Goal: Use online tool/utility: Utilize a website feature to perform a specific function

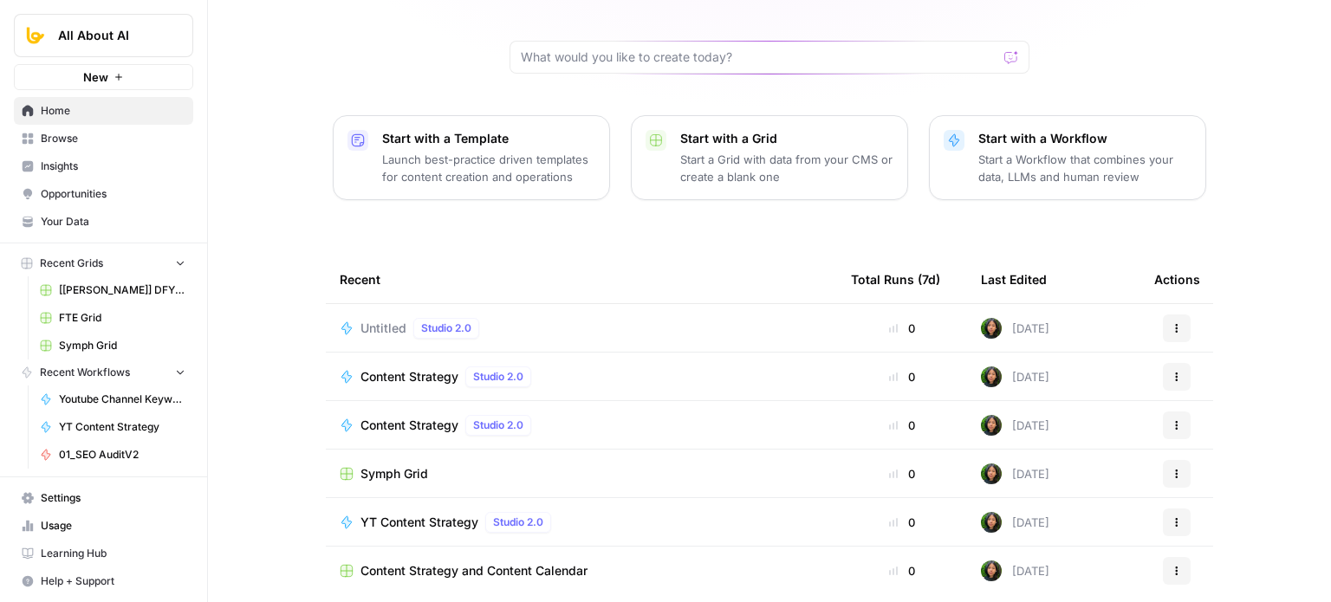
scroll to position [173, 0]
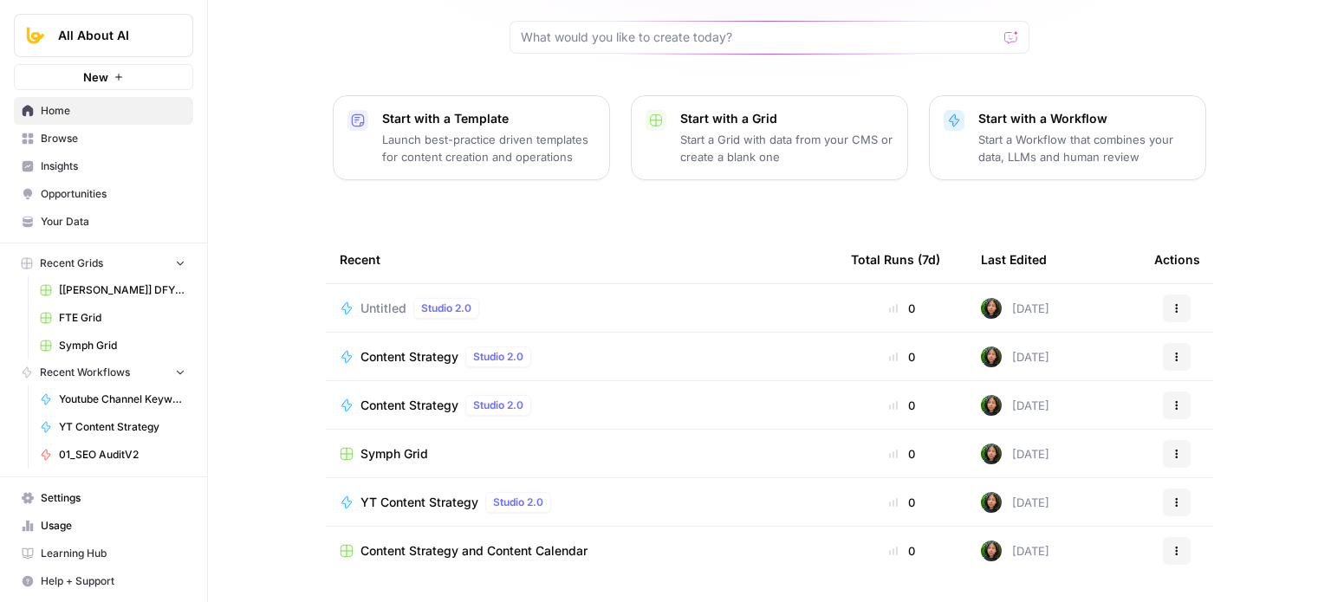
click at [245, 315] on div "[PERSON_NAME], let's start your next content workflow Start with a Template Lau…" at bounding box center [769, 239] width 1123 height 825
click at [77, 133] on span "Browse" at bounding box center [113, 139] width 145 height 16
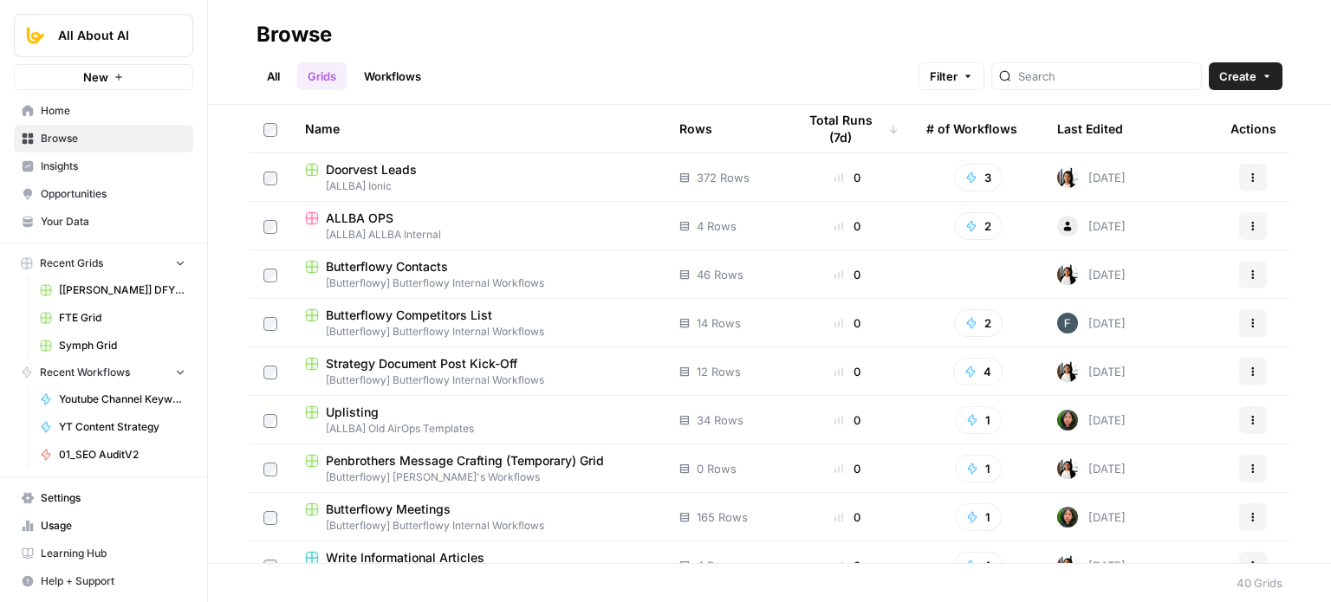
click at [66, 112] on span "Home" at bounding box center [113, 111] width 145 height 16
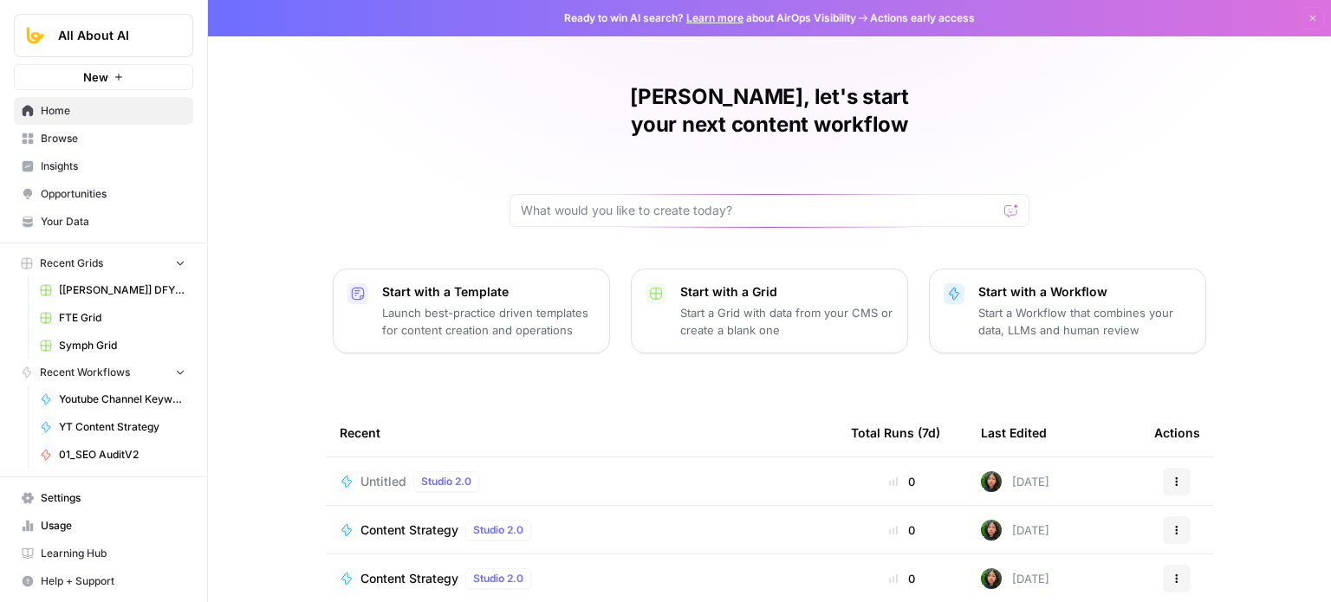
click at [74, 138] on span "Browse" at bounding box center [113, 139] width 145 height 16
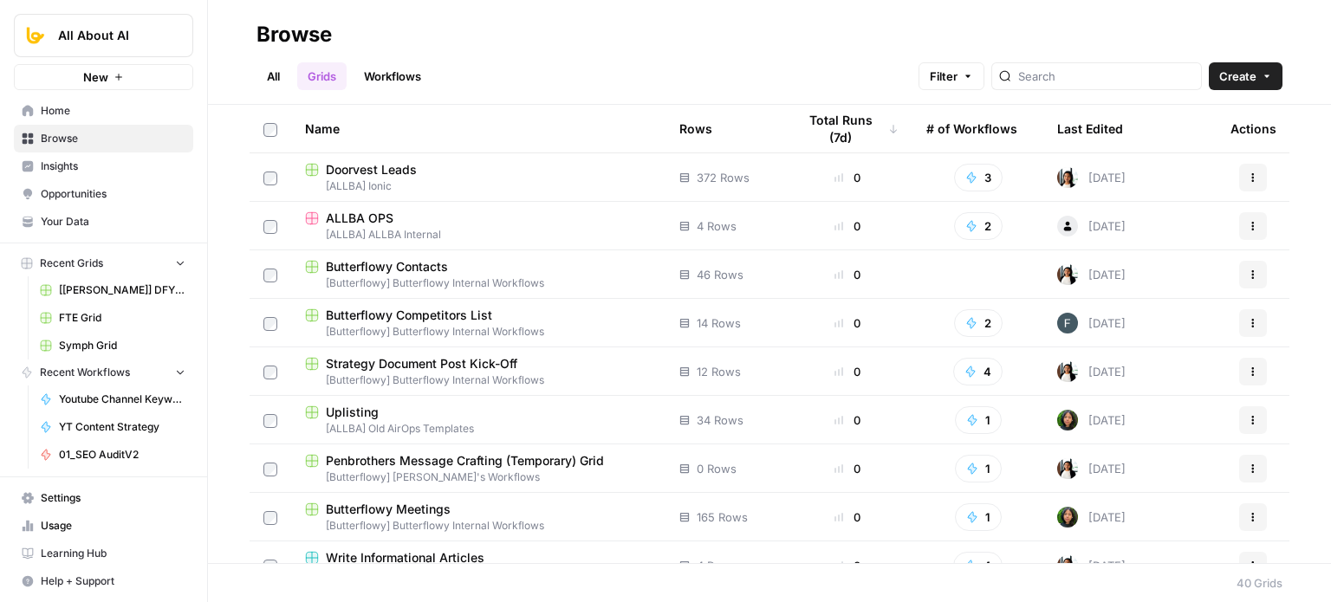
click at [423, 68] on link "Workflows" at bounding box center [393, 76] width 78 height 28
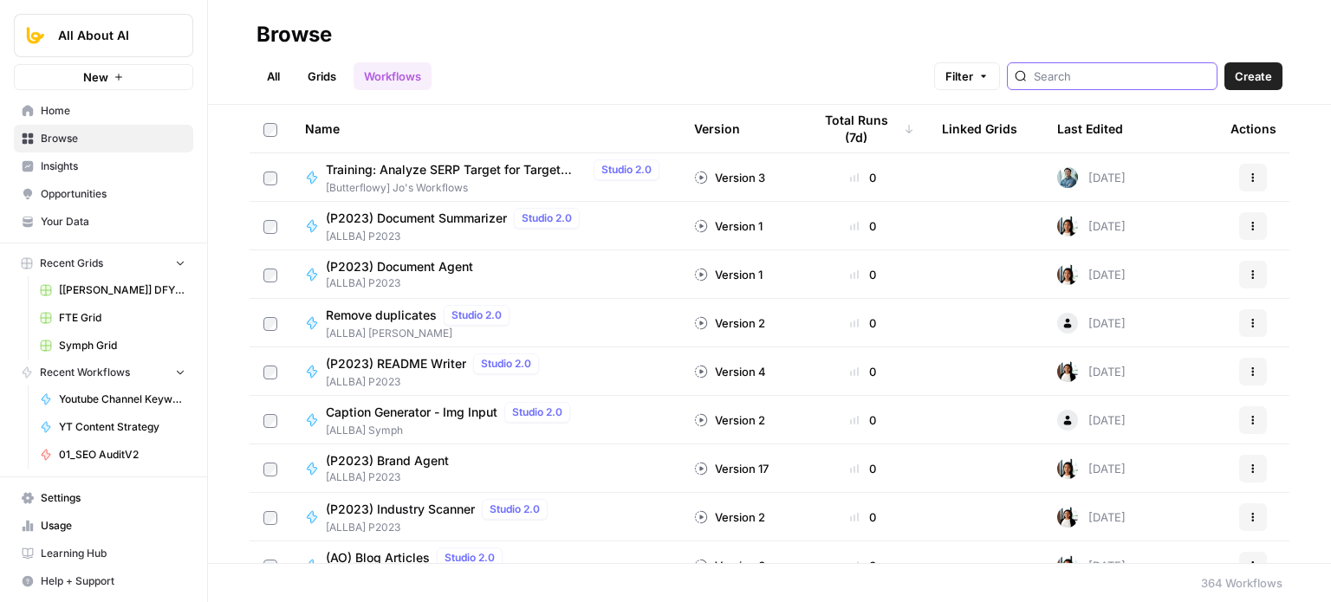
click at [1124, 79] on input "search" at bounding box center [1122, 76] width 176 height 17
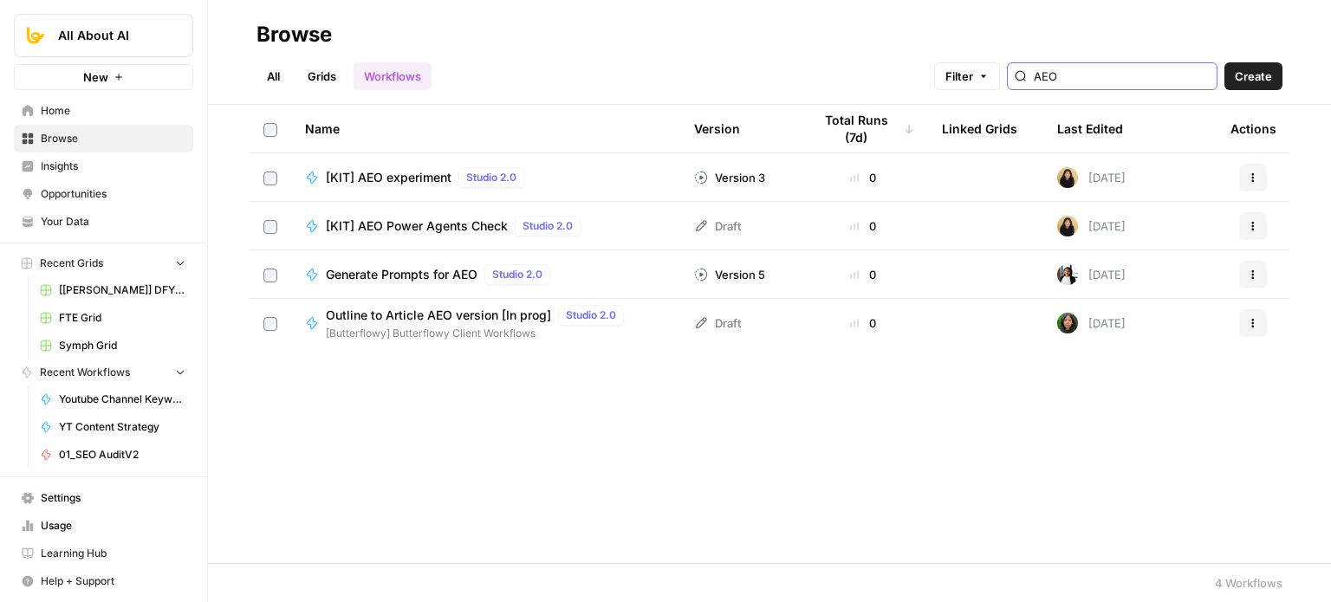
type input "AEO"
click at [554, 429] on div "Name Version Total Runs (7d) Linked Grids Last Edited Actions [KIT] AEO experim…" at bounding box center [769, 334] width 1123 height 458
click at [423, 313] on span "Outline to Article AEO version [In prog]" at bounding box center [438, 315] width 225 height 17
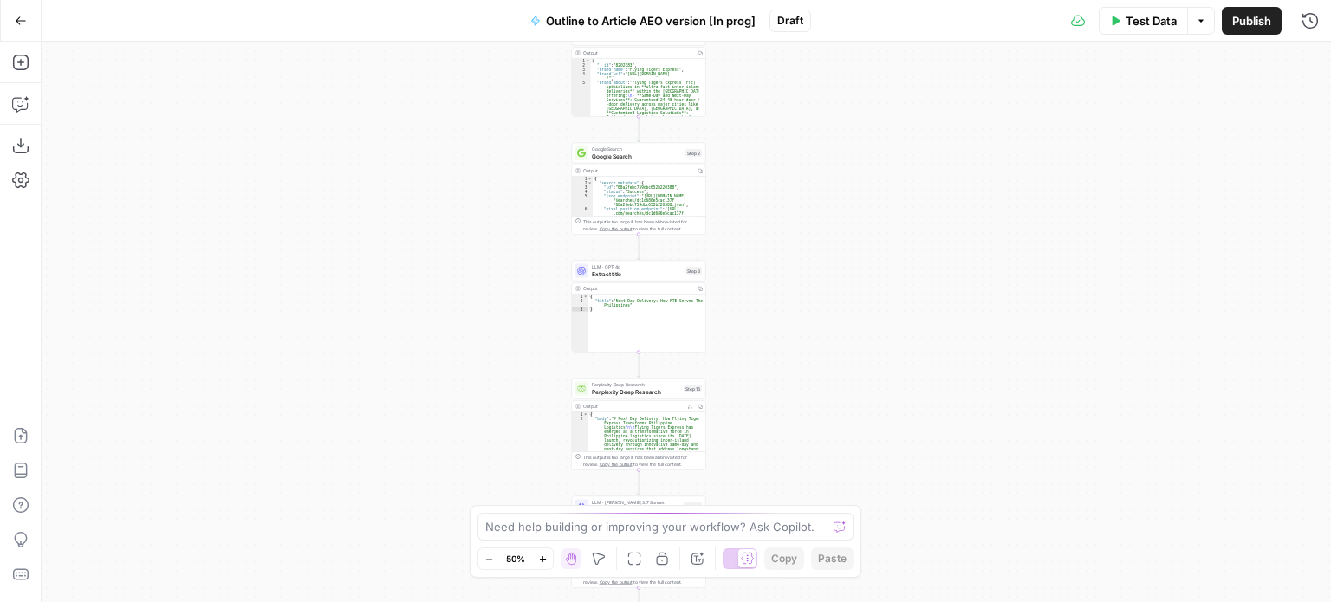
click at [857, 357] on div "Workflow Input Settings Inputs Workflow Workflow Step 1 Output Copy 1 2 3 4 5 {…" at bounding box center [687, 322] width 1290 height 561
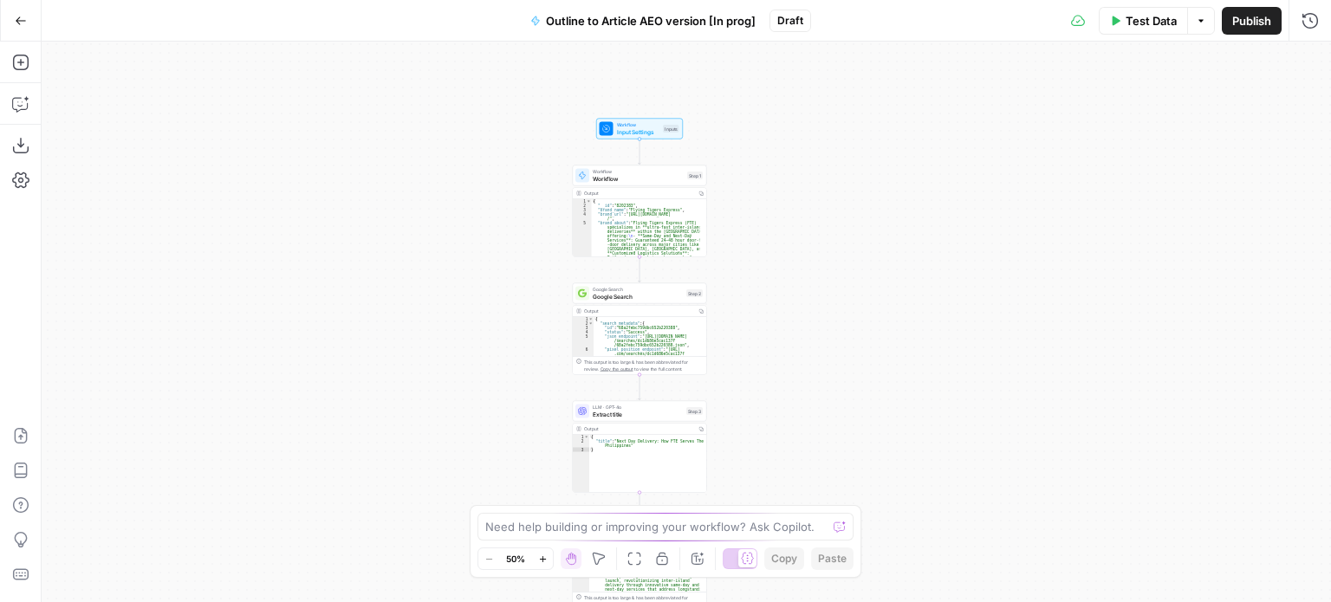
drag, startPoint x: 804, startPoint y: 205, endPoint x: 808, endPoint y: 377, distance: 171.6
click at [805, 386] on div "Workflow Input Settings Inputs Workflow Workflow Step 1 Output Copy 1 2 3 4 5 {…" at bounding box center [687, 322] width 1290 height 561
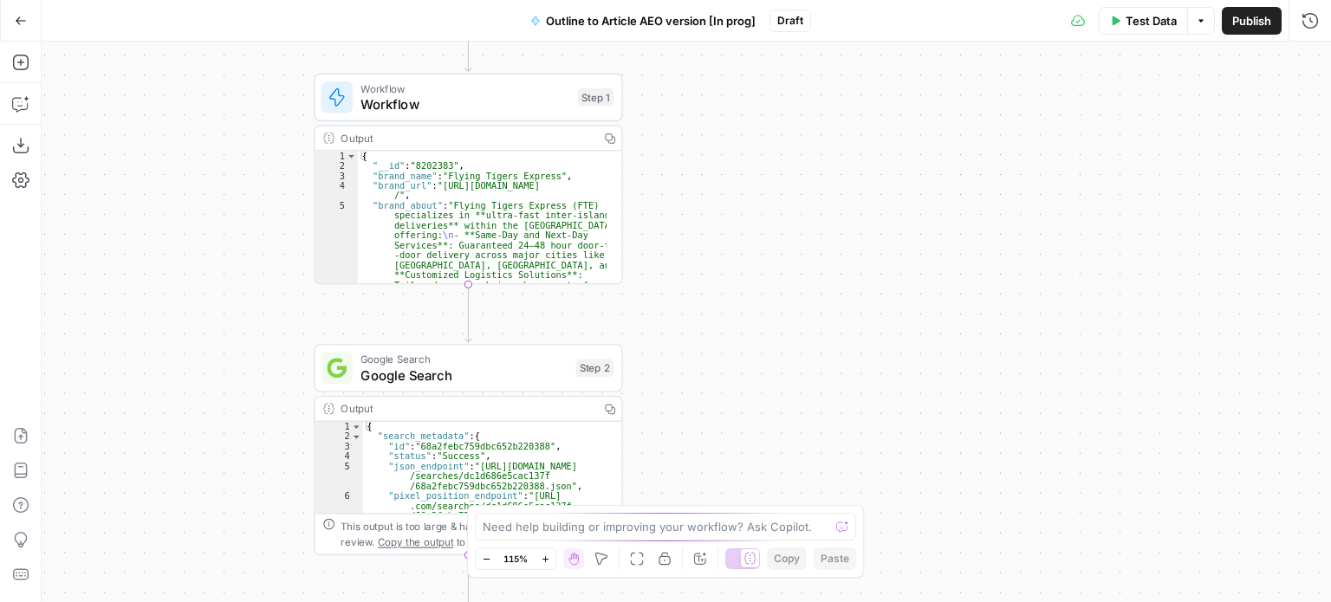
drag, startPoint x: 807, startPoint y: 406, endPoint x: 911, endPoint y: -23, distance: 442.3
click at [911, 0] on html "All About AI New Home Browse Insights Opportunities Your Data Recent Grids [[PE…" at bounding box center [665, 301] width 1331 height 602
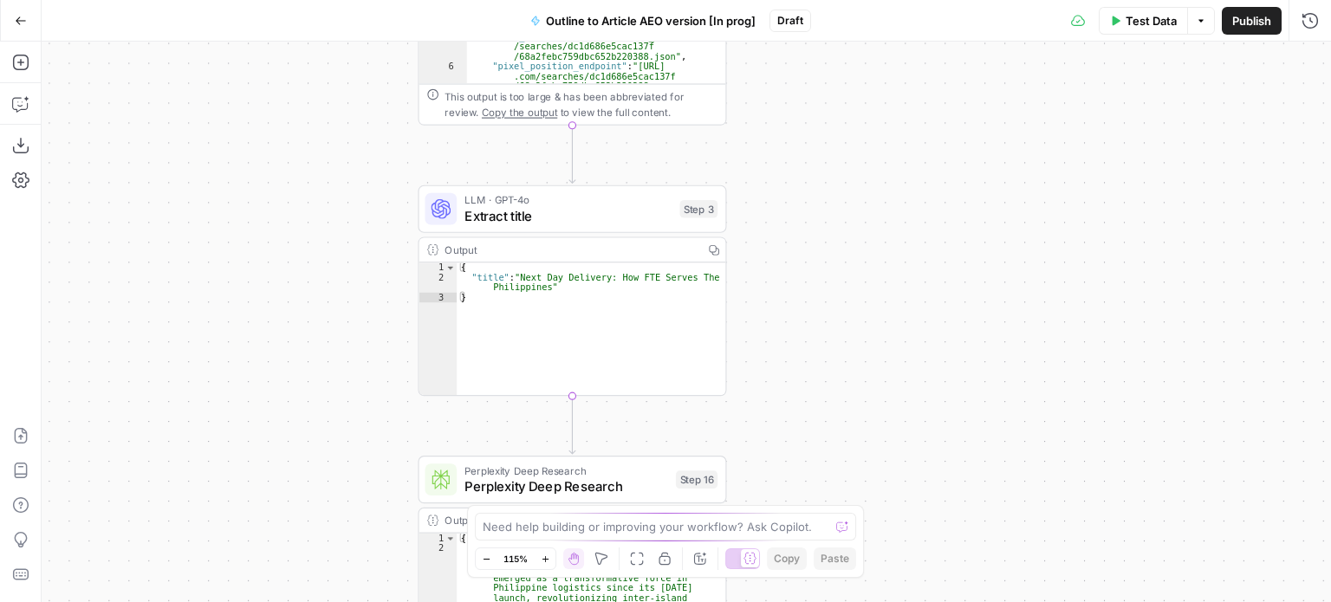
drag, startPoint x: 924, startPoint y: 390, endPoint x: 924, endPoint y: 79, distance: 311.1
click at [924, 80] on div "Workflow Input Settings Inputs Workflow Workflow Step 1 Output Copy 1 2 3 4 5 {…" at bounding box center [687, 322] width 1290 height 561
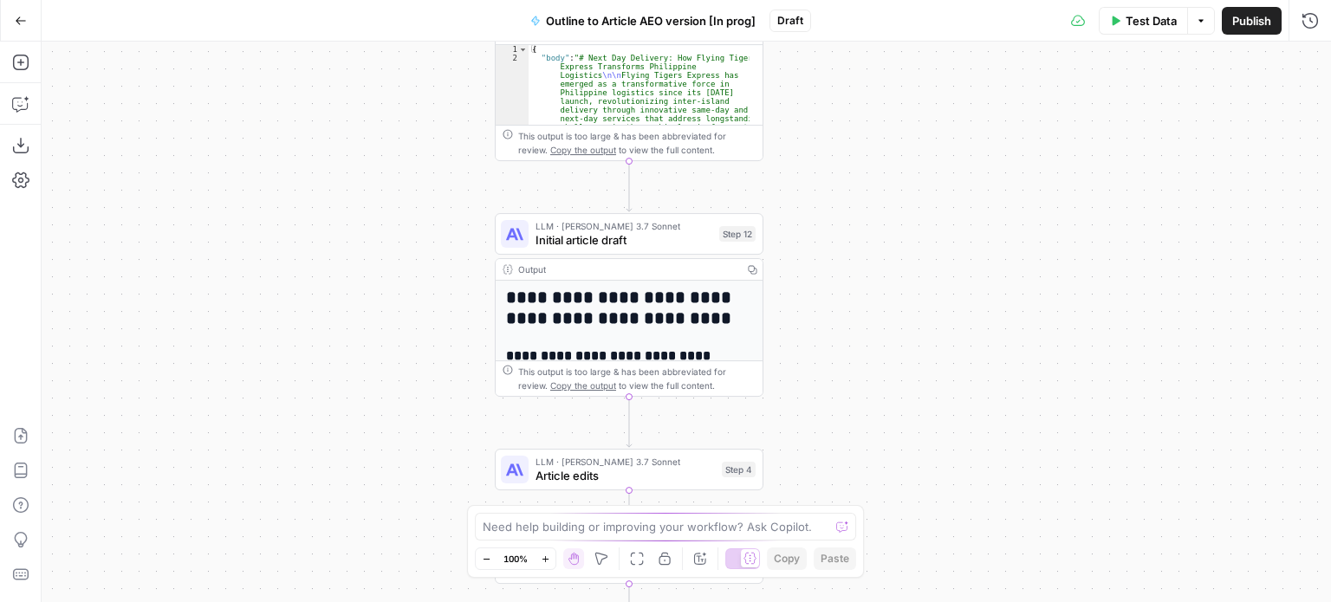
drag, startPoint x: 901, startPoint y: 381, endPoint x: 915, endPoint y: 236, distance: 146.3
click at [917, 192] on div "Workflow Input Settings Inputs Workflow Workflow Step 1 Output Copy 1 2 3 4 5 {…" at bounding box center [687, 322] width 1290 height 561
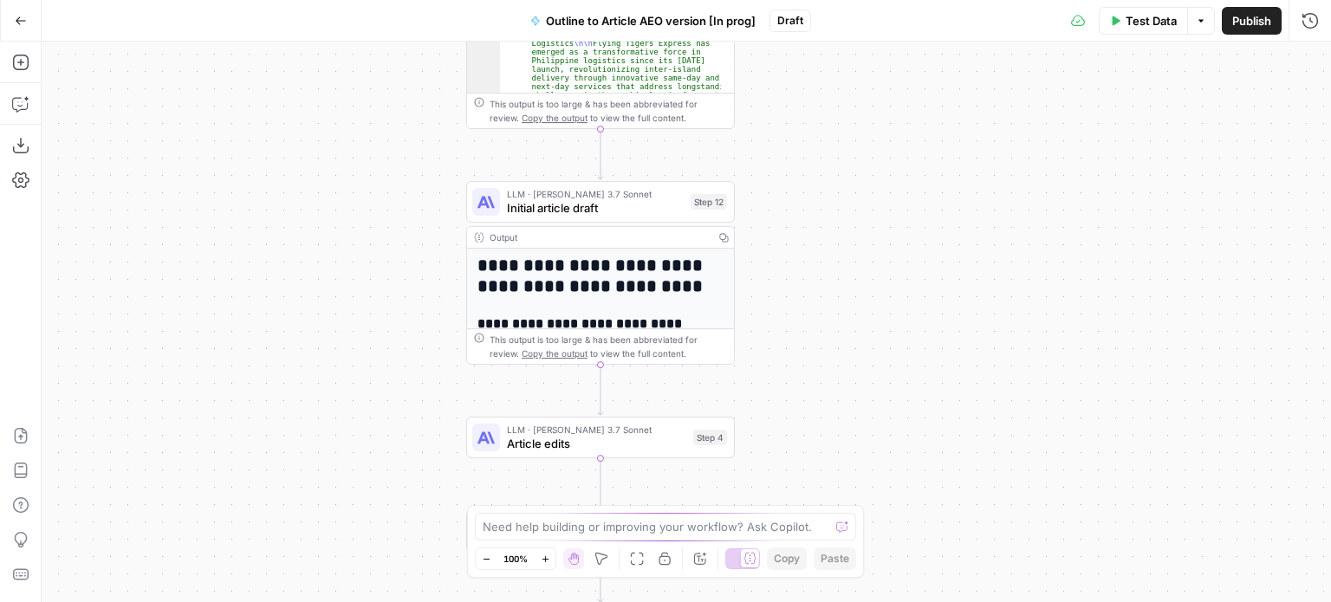
click at [875, 304] on div "Workflow Input Settings Inputs Workflow Workflow Step 1 Output Copy 1 2 3 4 5 {…" at bounding box center [687, 322] width 1290 height 561
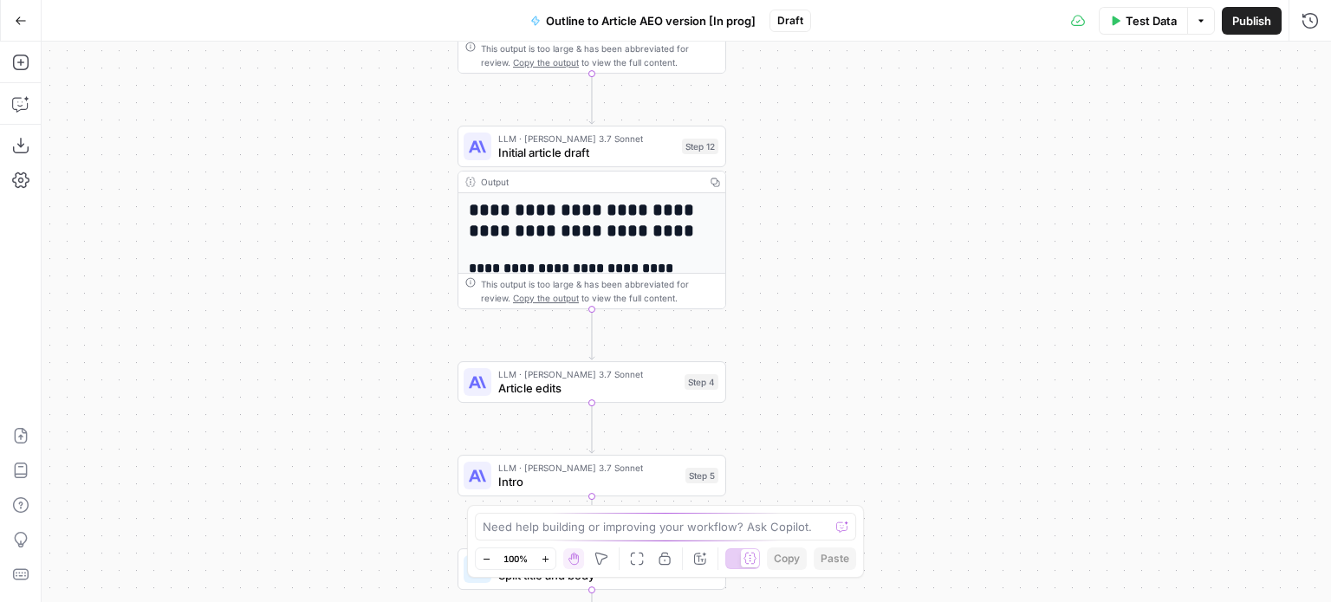
click at [851, 315] on div "Workflow Input Settings Inputs Workflow Workflow Step 1 Output Copy 1 2 3 4 5 {…" at bounding box center [687, 322] width 1290 height 561
click at [617, 150] on span "Initial article draft" at bounding box center [586, 152] width 177 height 17
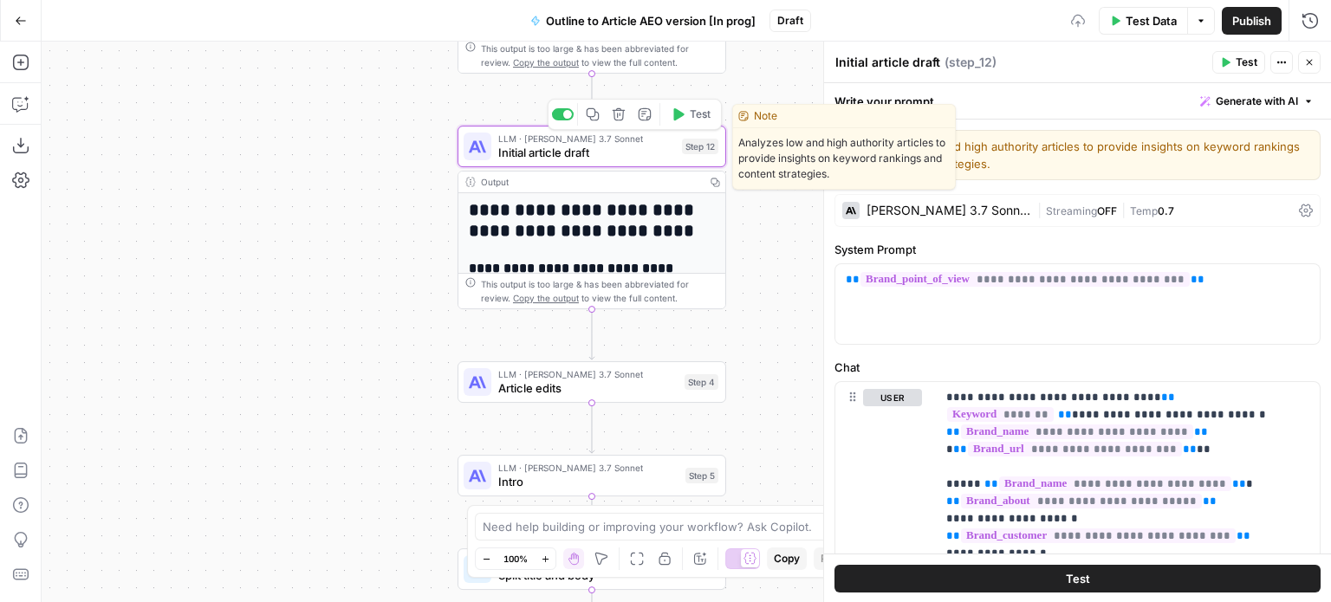
drag, startPoint x: 344, startPoint y: 165, endPoint x: 198, endPoint y: 190, distance: 148.6
click at [198, 190] on div "Workflow Input Settings Inputs Workflow Workflow Step 1 Output Copy 1 2 3 4 5 {…" at bounding box center [687, 322] width 1290 height 561
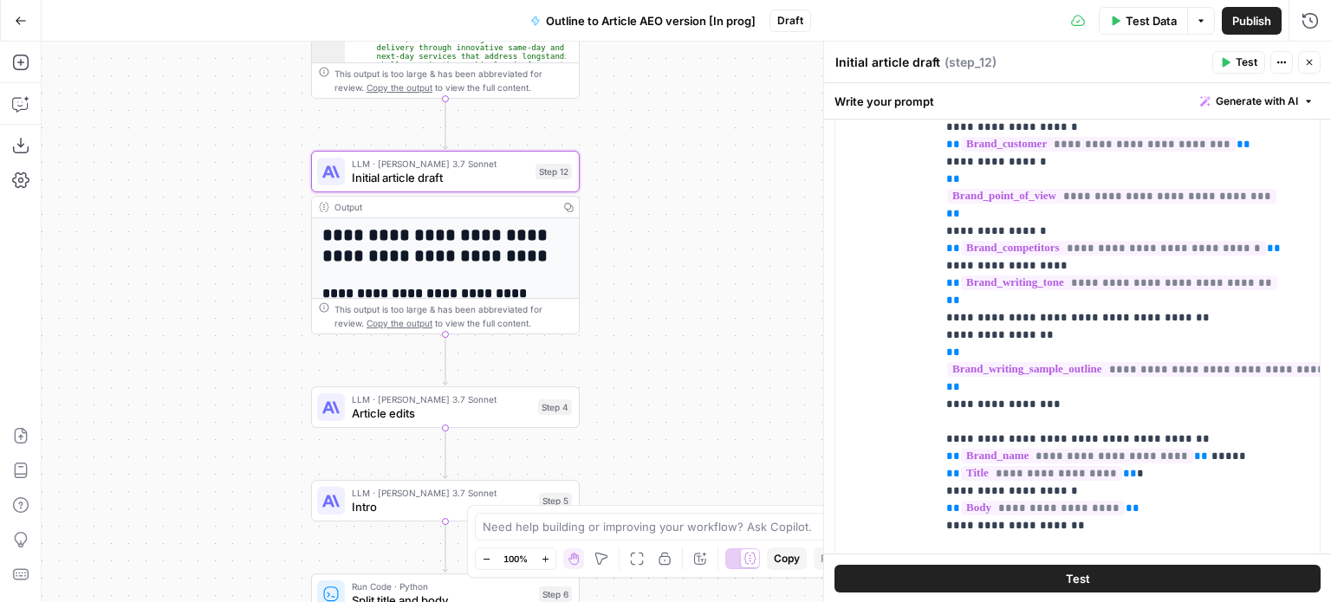
scroll to position [433, 0]
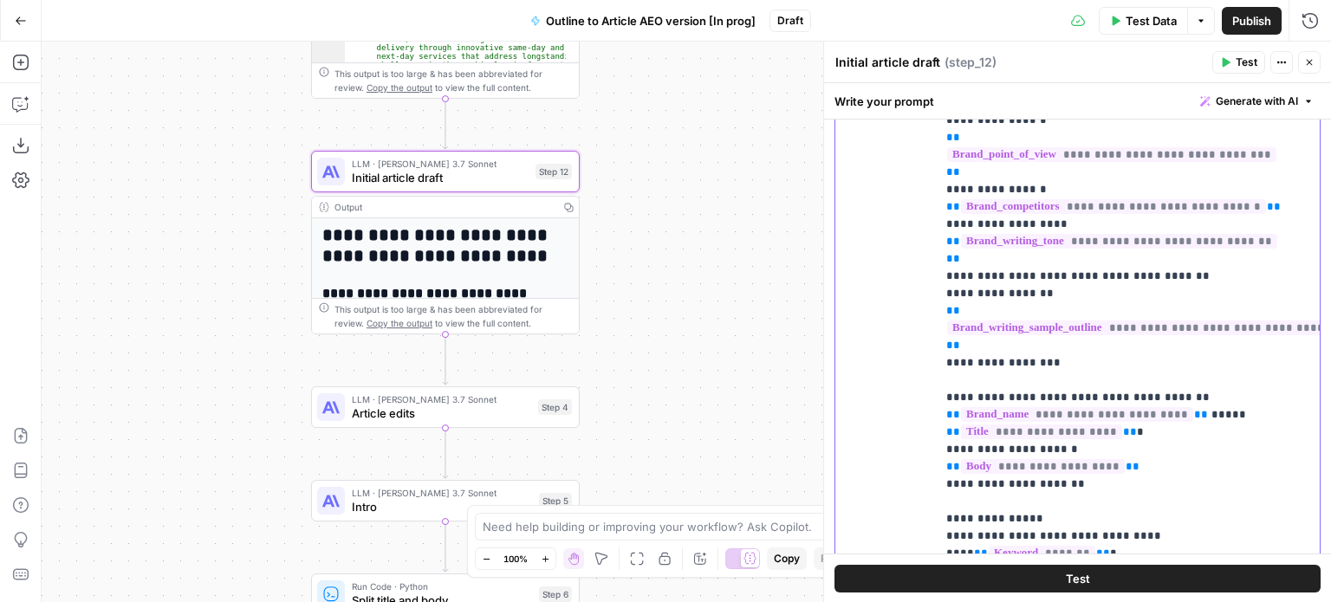
click at [1316, 63] on button "Close" at bounding box center [1309, 62] width 23 height 23
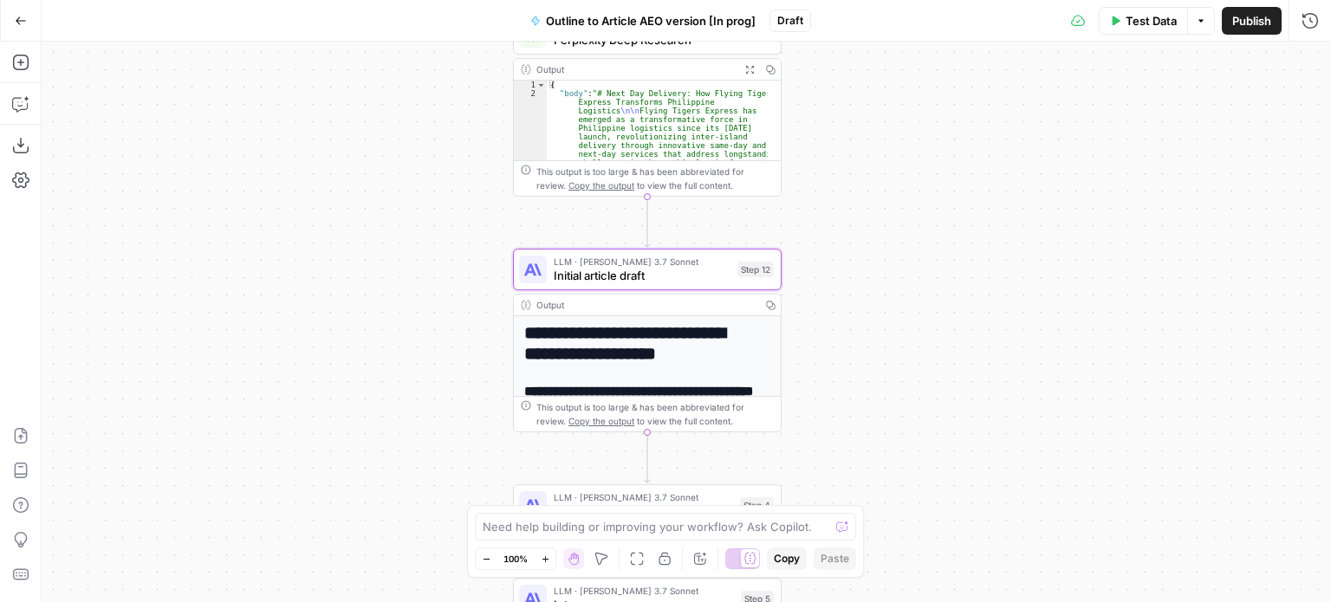
drag, startPoint x: 986, startPoint y: 302, endPoint x: 1061, endPoint y: 297, distance: 74.7
click at [1049, 341] on div "Workflow Input Settings Inputs Workflow Workflow Step 1 Output Copy 1 2 3 4 5 {…" at bounding box center [687, 322] width 1290 height 561
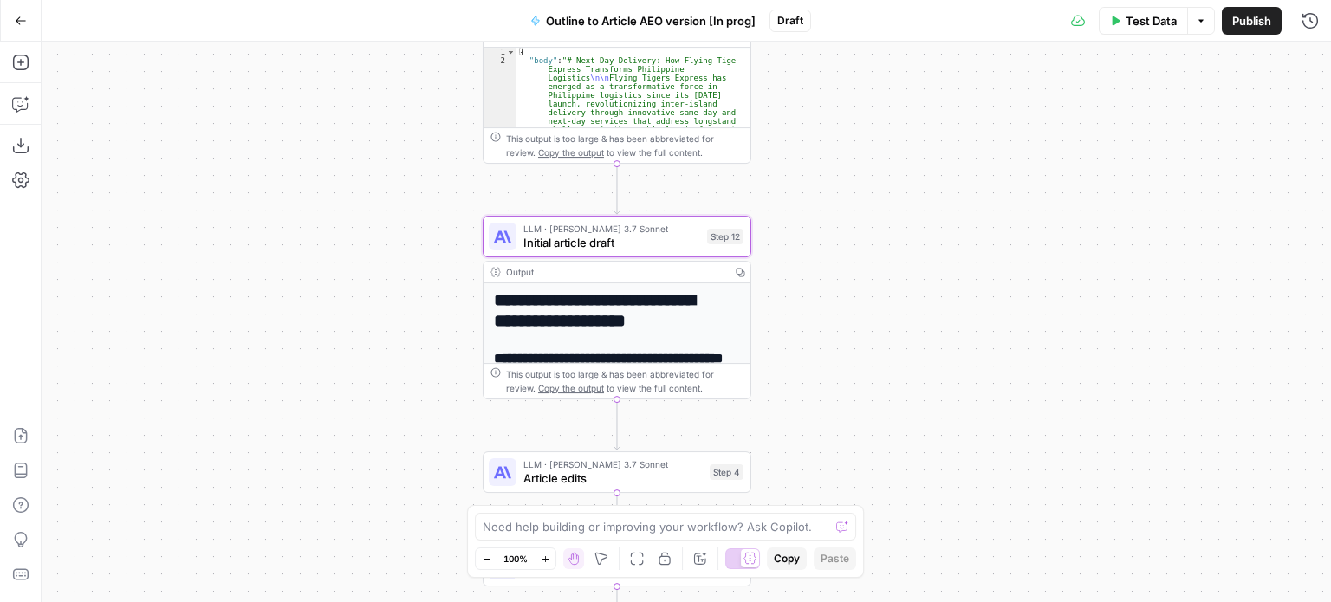
drag, startPoint x: 388, startPoint y: 287, endPoint x: 387, endPoint y: 204, distance: 83.2
click at [387, 204] on div "Workflow Input Settings Inputs Workflow Workflow Step 1 Output Copy 1 2 3 4 5 {…" at bounding box center [687, 322] width 1290 height 561
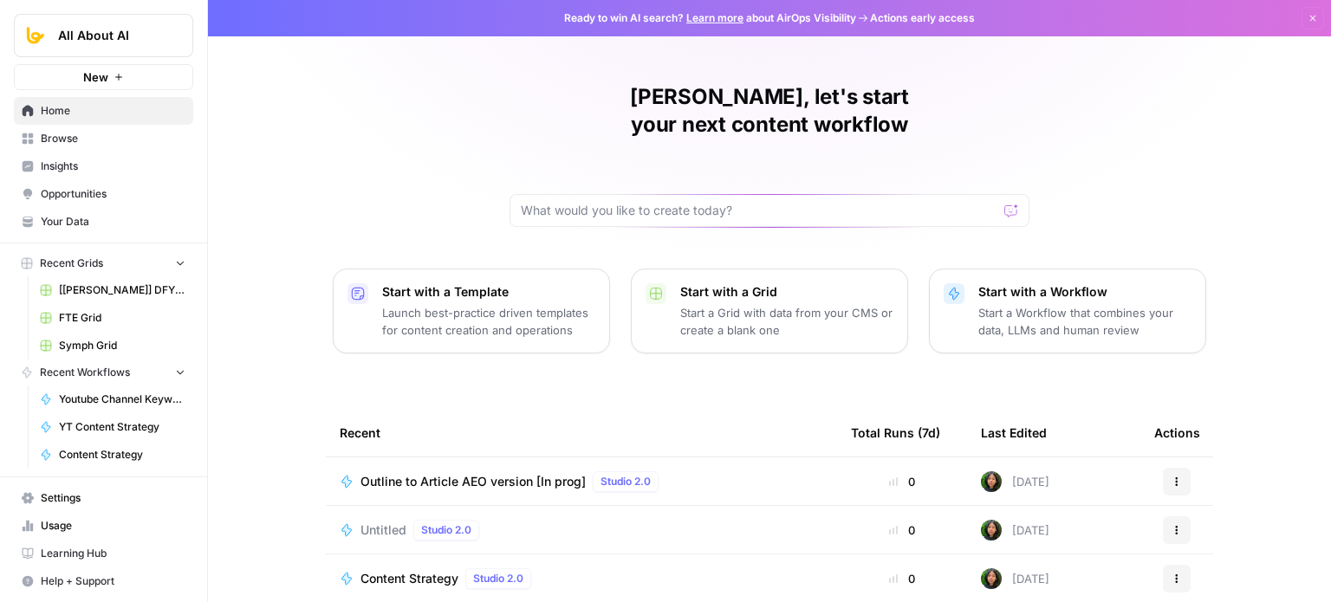
click at [62, 111] on span "Home" at bounding box center [113, 111] width 145 height 16
click at [90, 135] on span "Browse" at bounding box center [113, 139] width 145 height 16
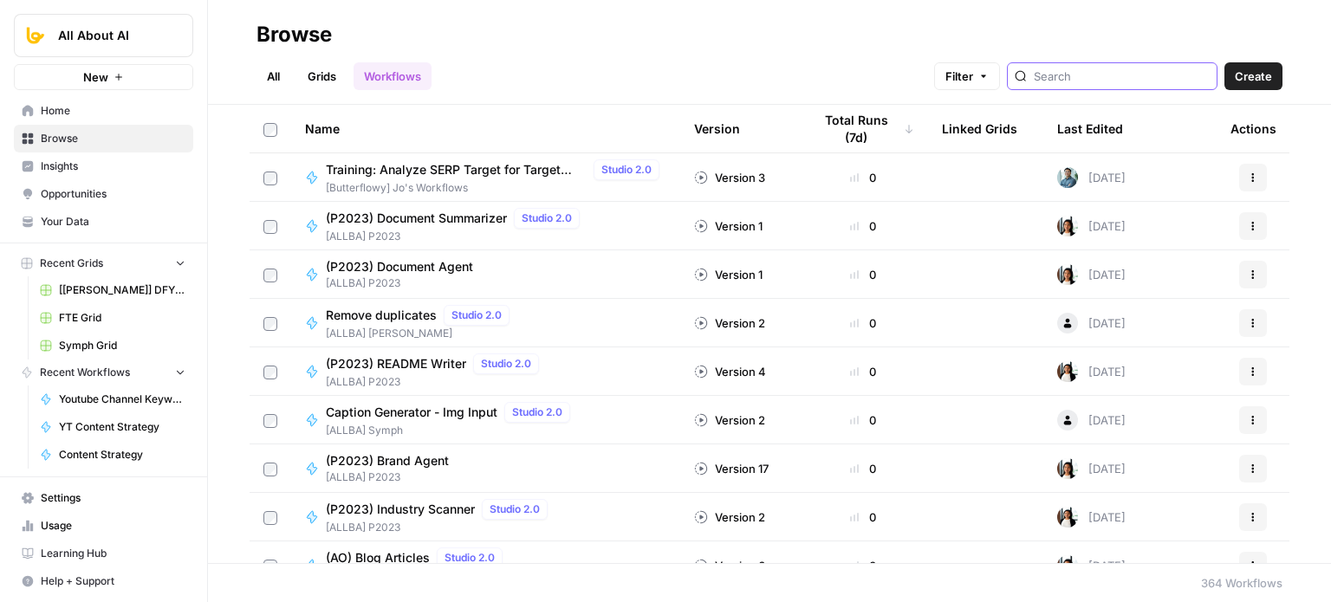
click at [1133, 75] on input "search" at bounding box center [1122, 76] width 176 height 17
type input "t"
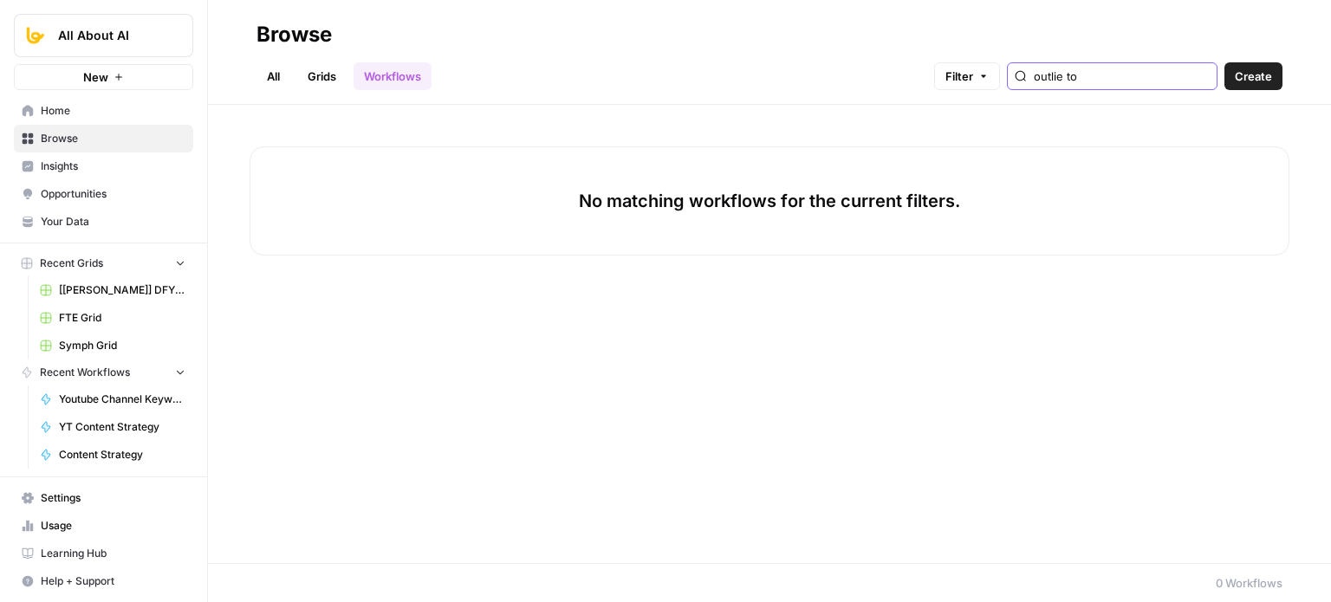
type input "outlie to"
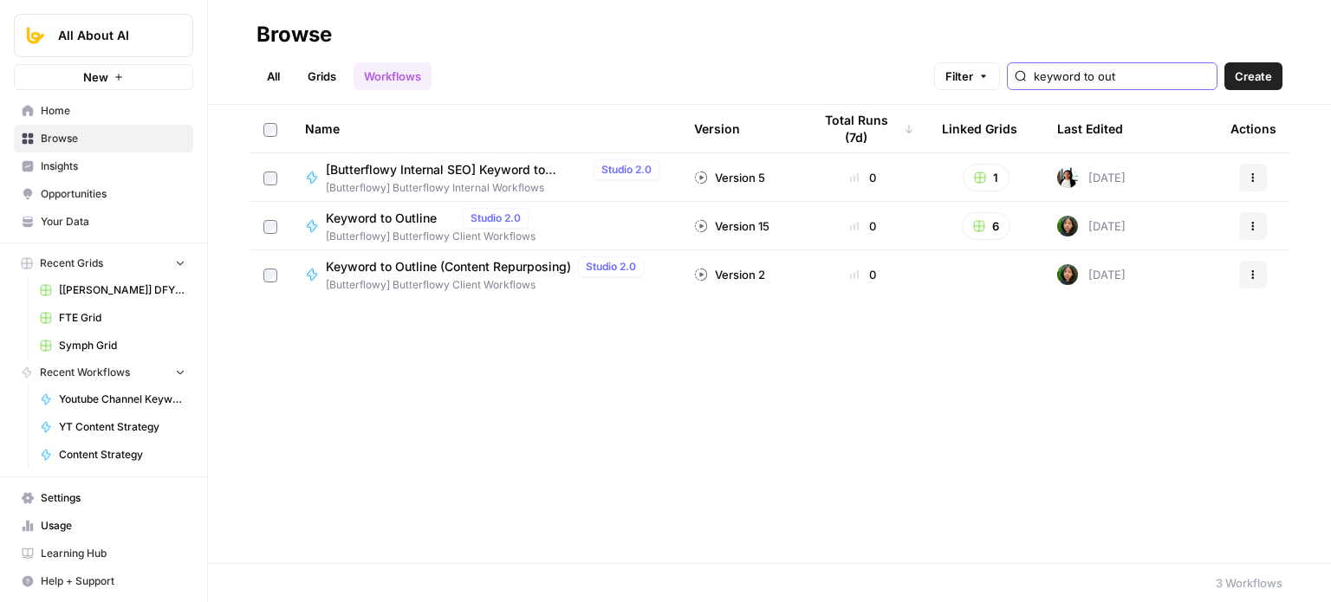
type input "keyword to out"
click at [415, 227] on div "Keyword to Outline Studio 2.0" at bounding box center [431, 218] width 210 height 21
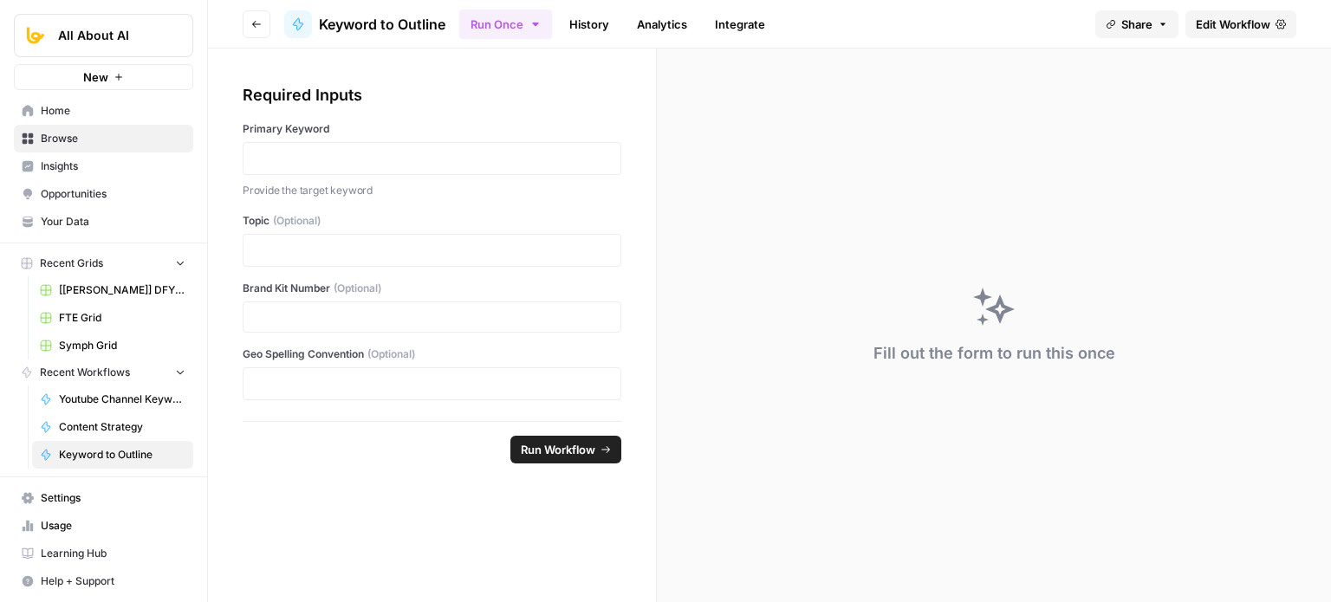
click at [1238, 23] on span "Edit Workflow" at bounding box center [1233, 24] width 75 height 17
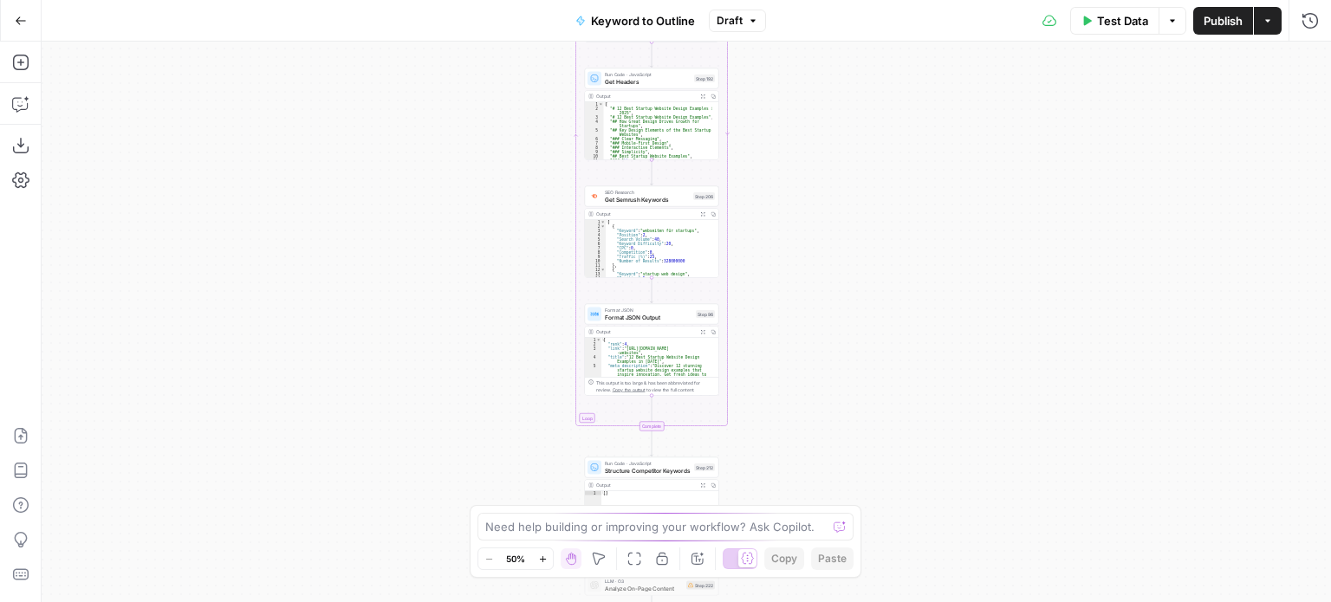
drag, startPoint x: 849, startPoint y: 242, endPoint x: 826, endPoint y: 264, distance: 32.5
click at [849, 162] on div "Workflow Input Settings Inputs Workflow Workflow Step 1 Output Expand Output Co…" at bounding box center [687, 322] width 1290 height 561
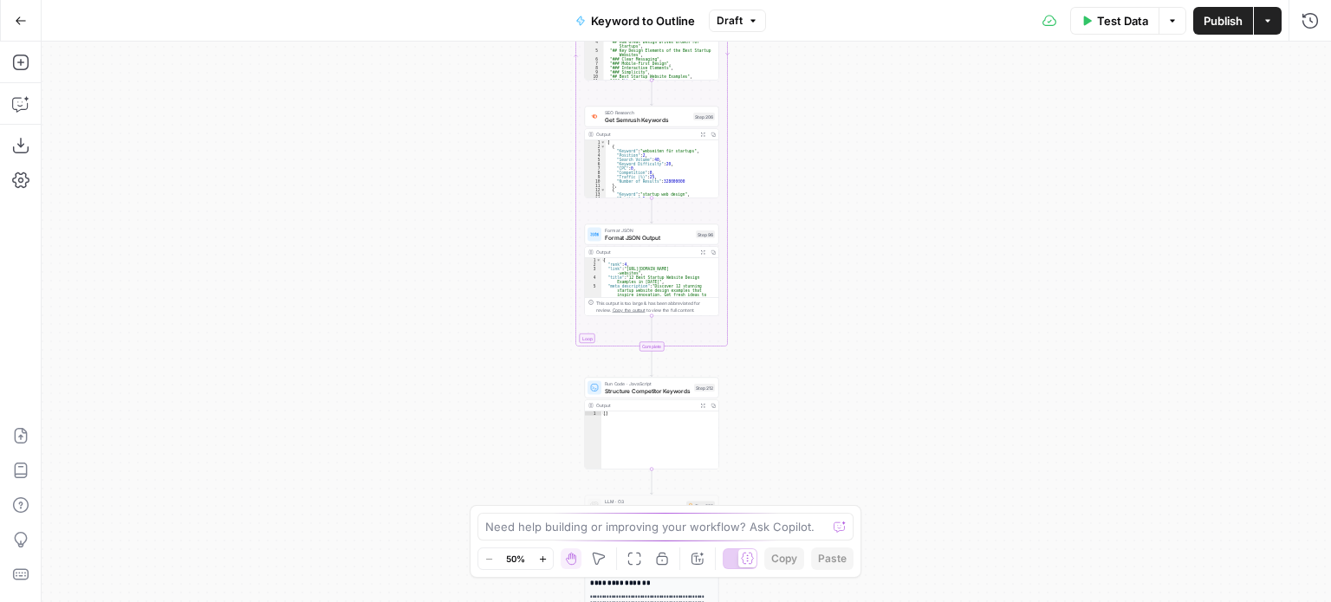
click at [816, 82] on div "Workflow Input Settings Inputs Workflow Workflow Step 1 Output Expand Output Co…" at bounding box center [687, 322] width 1290 height 561
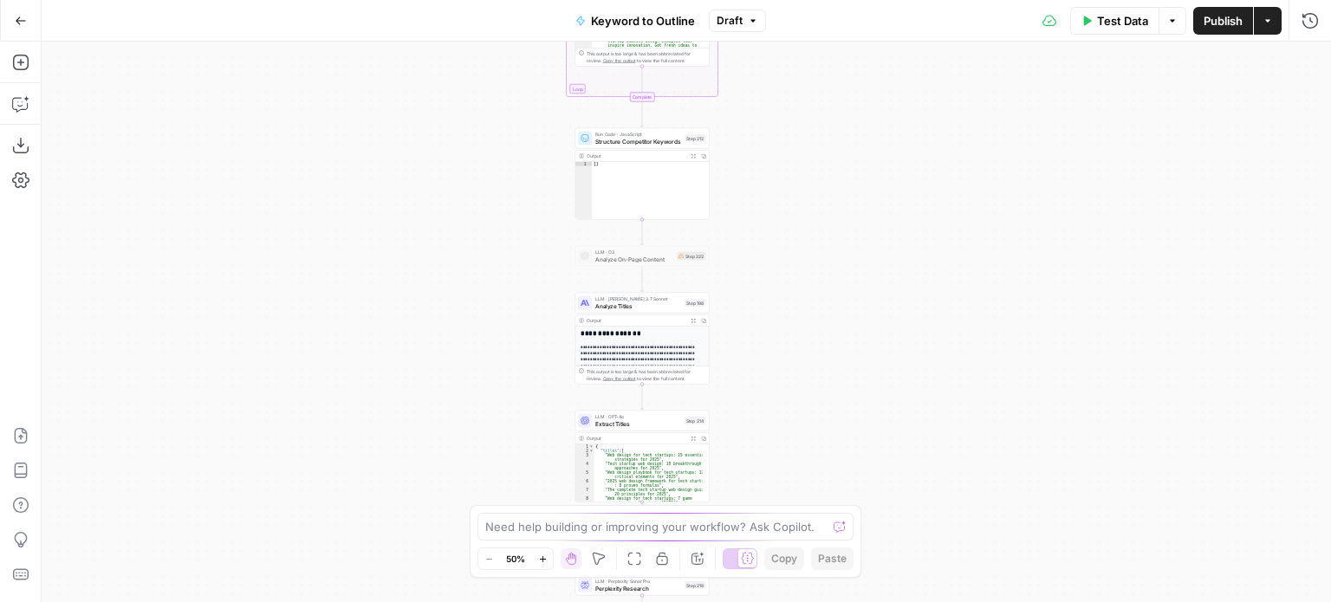
click at [803, 115] on div "Workflow Input Settings Inputs Workflow Workflow Step 1 Output Expand Output Co…" at bounding box center [687, 322] width 1290 height 561
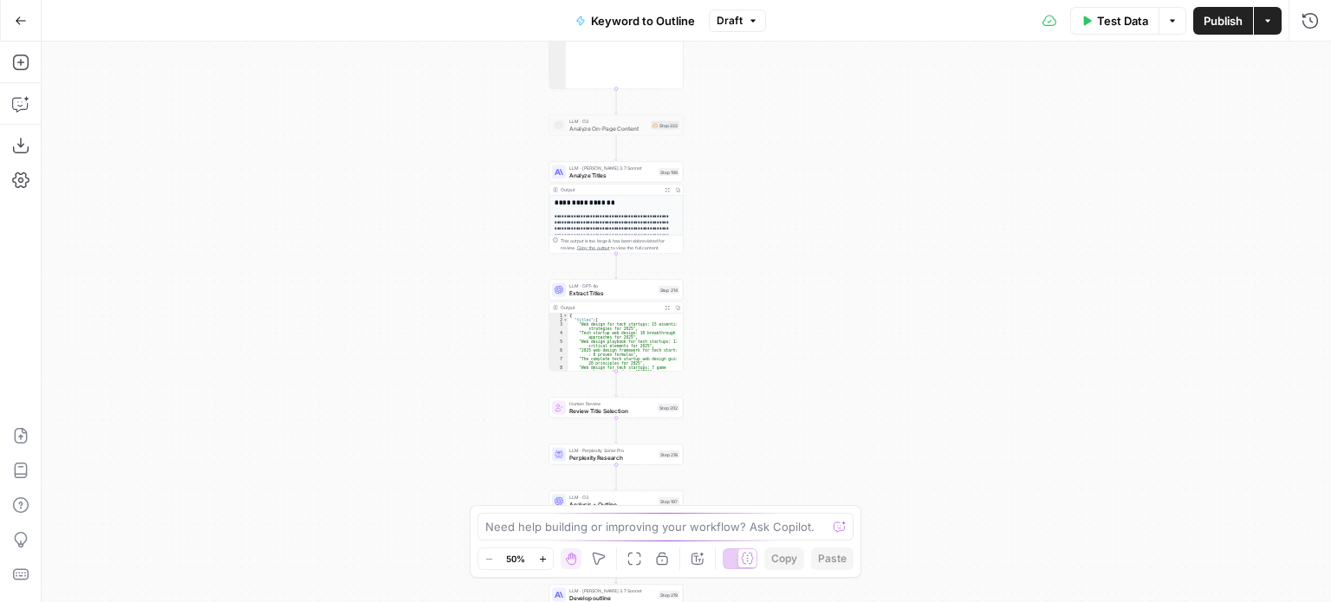
drag, startPoint x: 795, startPoint y: 127, endPoint x: 740, endPoint y: 170, distance: 69.2
click at [742, 171] on div "Workflow Input Settings Inputs Workflow Workflow Step 1 Output Expand Output Co…" at bounding box center [687, 322] width 1290 height 561
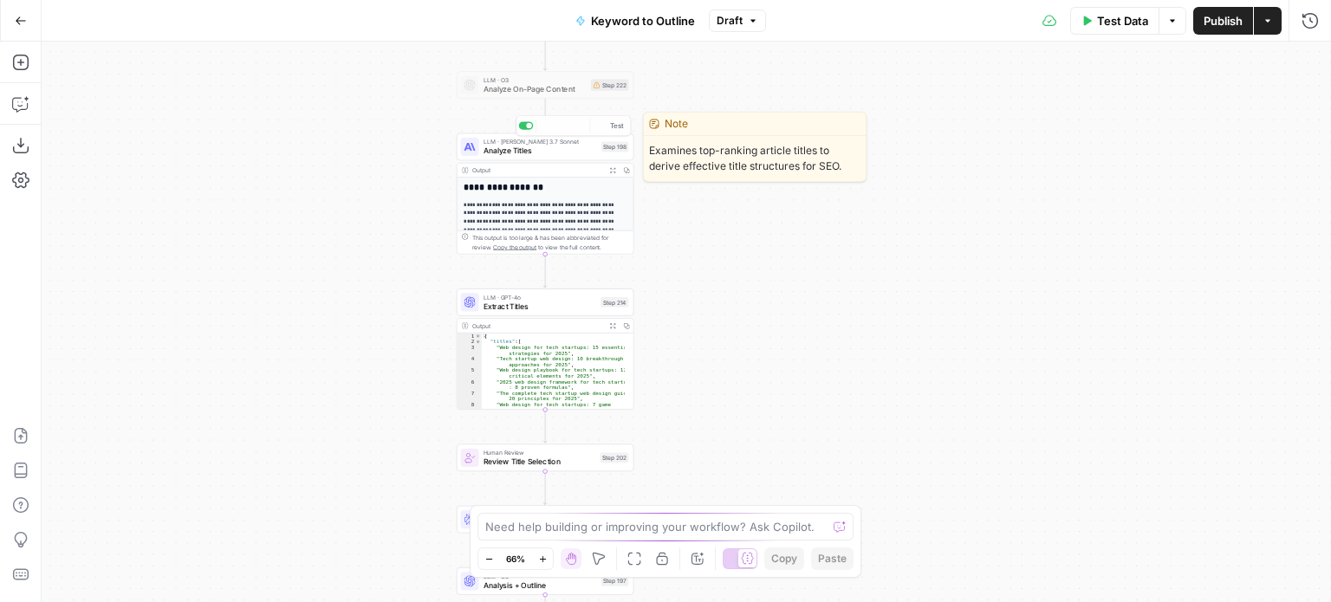
drag, startPoint x: 385, startPoint y: 141, endPoint x: 378, endPoint y: 16, distance: 125.9
click at [378, 18] on div "Go Back Keyword to Outline Draft Test Data Options Publish Actions Run History …" at bounding box center [665, 301] width 1331 height 602
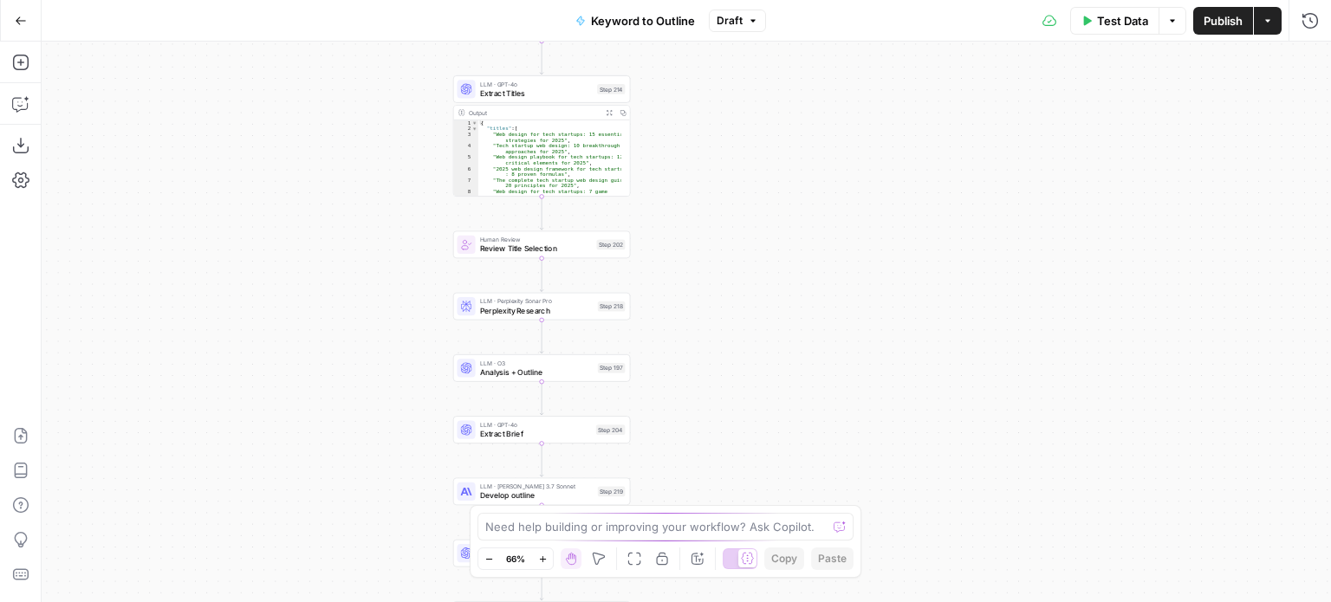
click at [387, 196] on div "Workflow Input Settings Inputs Workflow Workflow Step 1 Output Expand Output Co…" at bounding box center [687, 322] width 1290 height 561
drag, startPoint x: 376, startPoint y: 344, endPoint x: 416, endPoint y: 198, distance: 151.8
click at [413, 215] on div "Workflow Input Settings Inputs Workflow Workflow Step 1 Output Expand Output Co…" at bounding box center [687, 322] width 1290 height 561
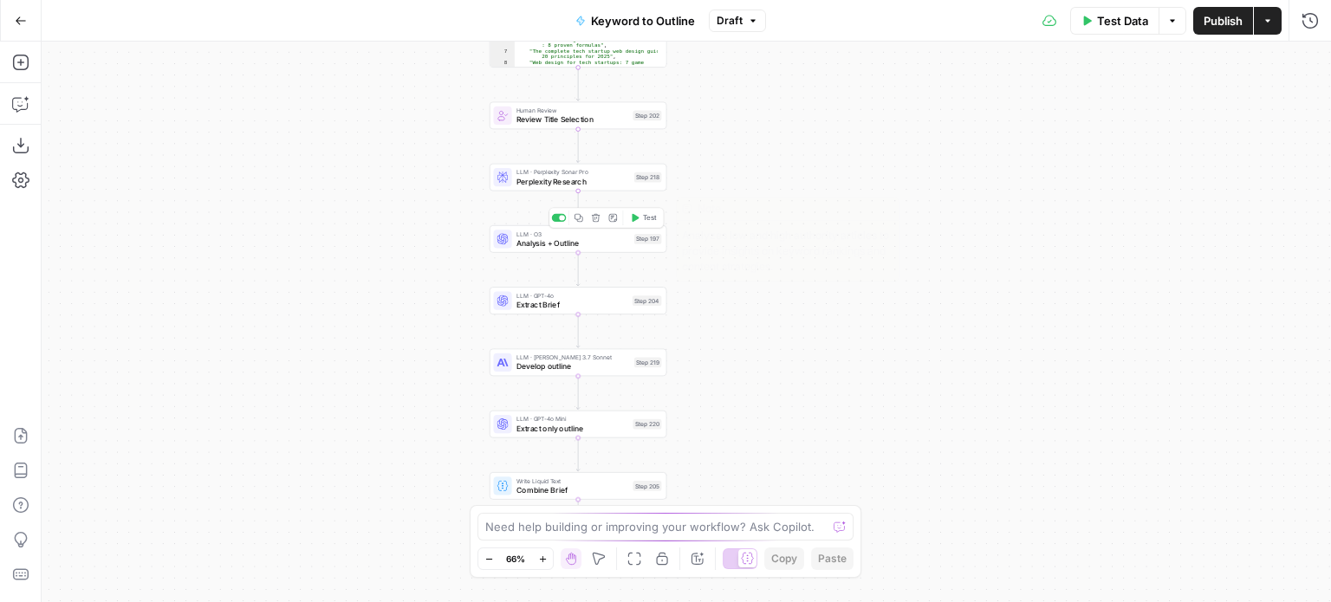
click at [536, 241] on span "Analysis + Outline" at bounding box center [574, 242] width 114 height 11
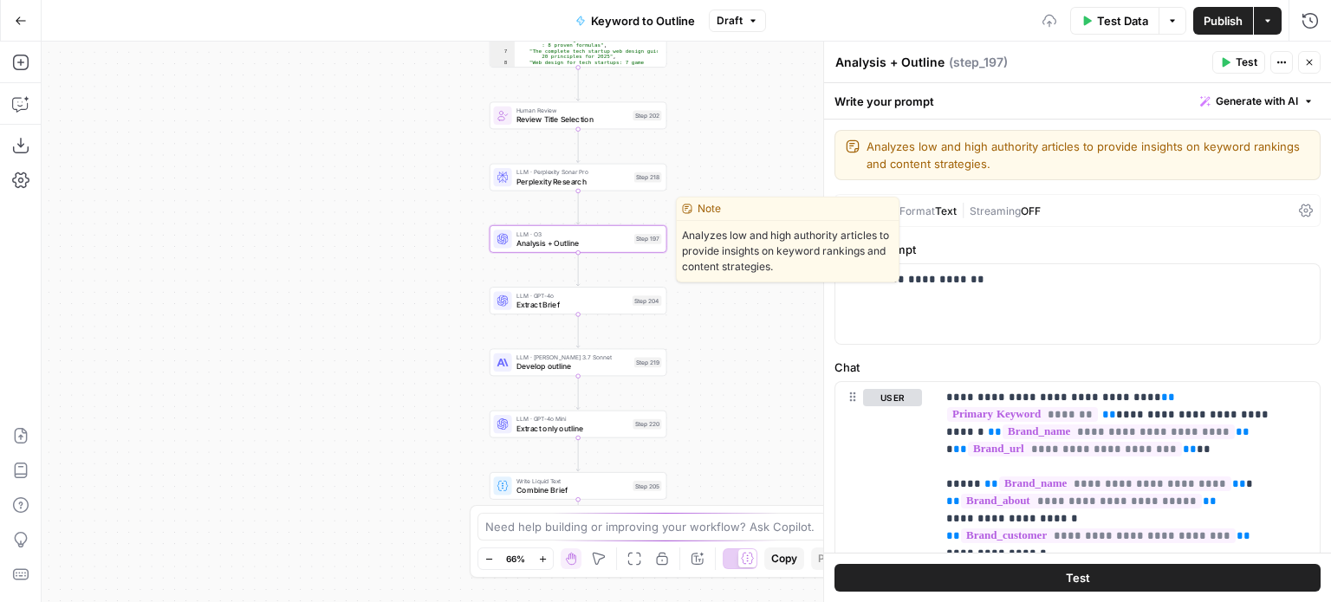
drag, startPoint x: 320, startPoint y: 158, endPoint x: 200, endPoint y: 203, distance: 127.8
click at [131, 197] on div "Workflow Input Settings Inputs Workflow Workflow Step 1 Output Expand Output Co…" at bounding box center [687, 322] width 1290 height 561
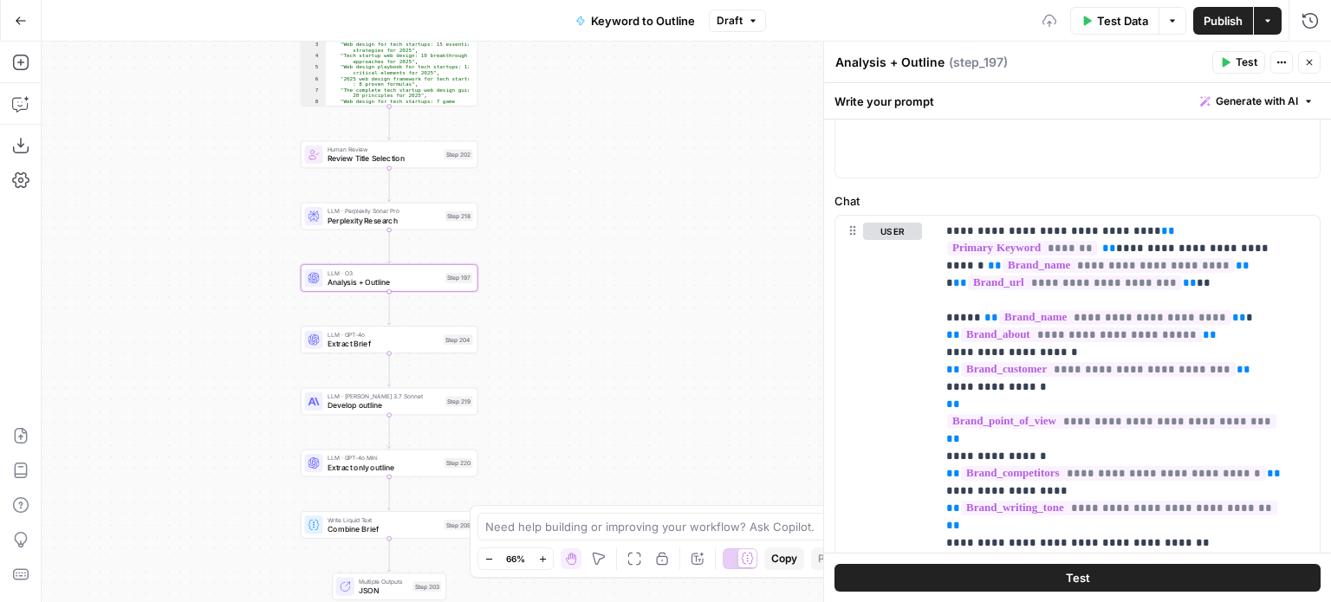
scroll to position [173, 0]
